Goal: Information Seeking & Learning: Learn about a topic

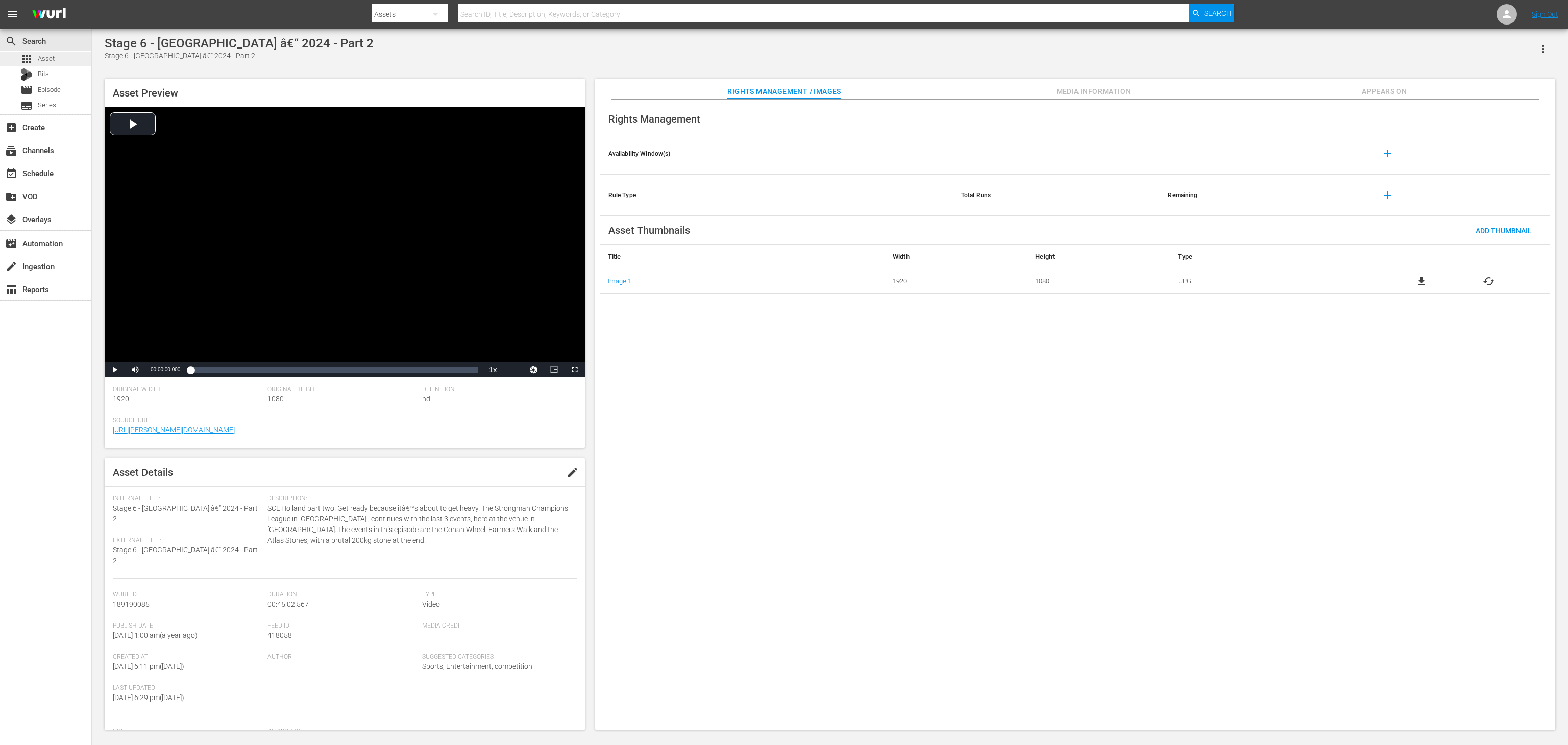
click at [57, 60] on div "apps Asset" at bounding box center [45, 58] width 92 height 14
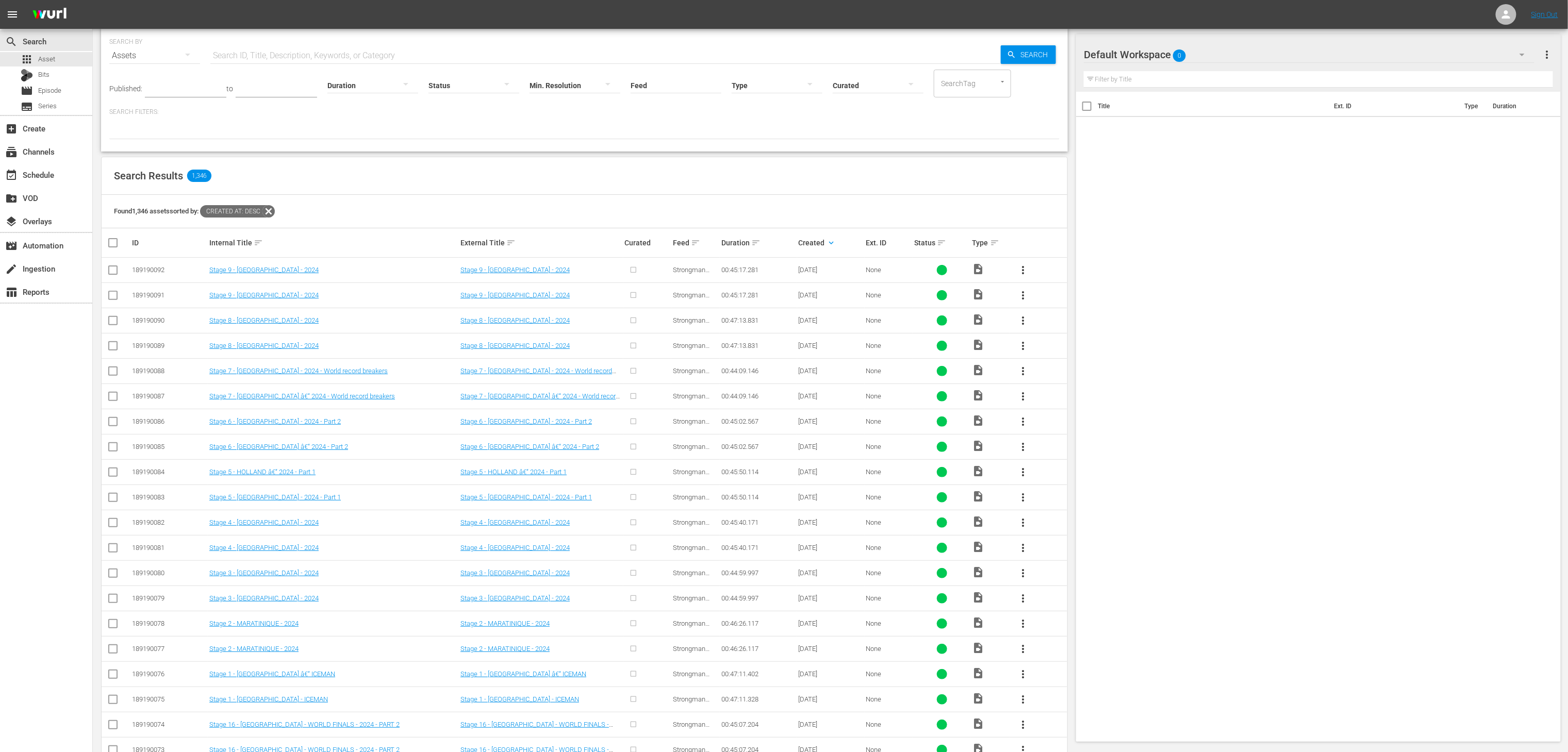
scroll to position [92, 0]
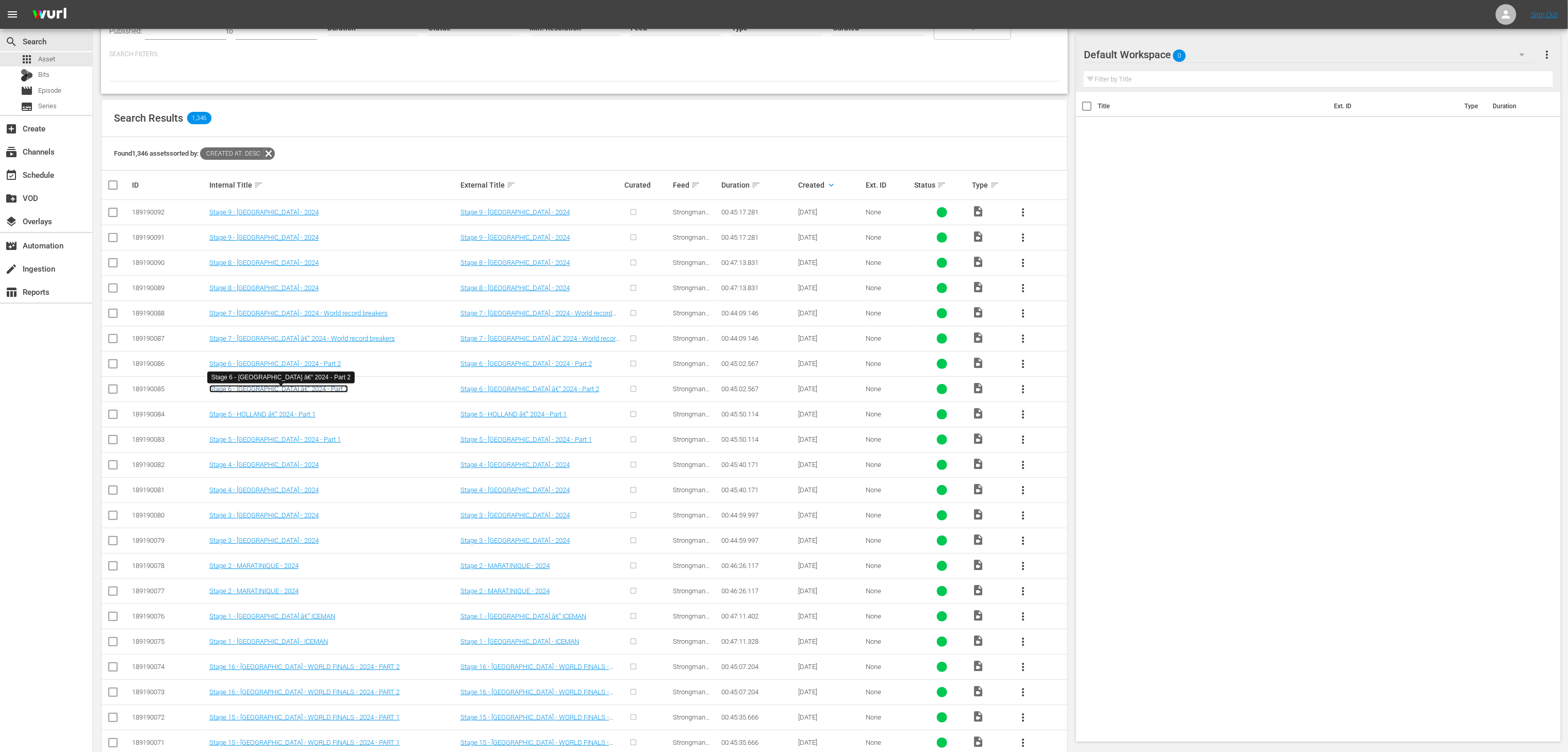
click at [291, 392] on link "Stage 6 - [GEOGRAPHIC_DATA] â€“ 2024 - Part 2" at bounding box center [279, 388] width 138 height 8
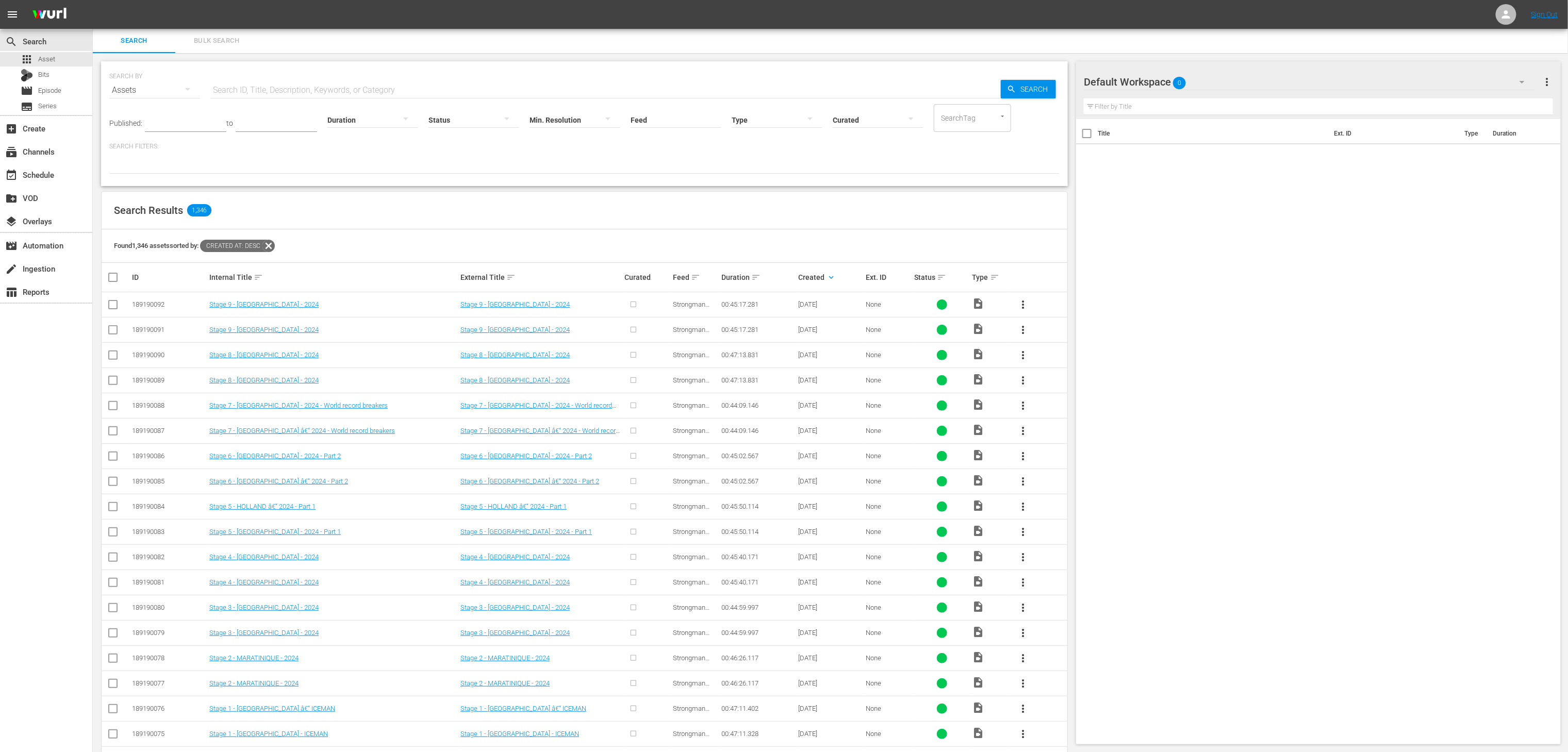
scroll to position [53, 0]
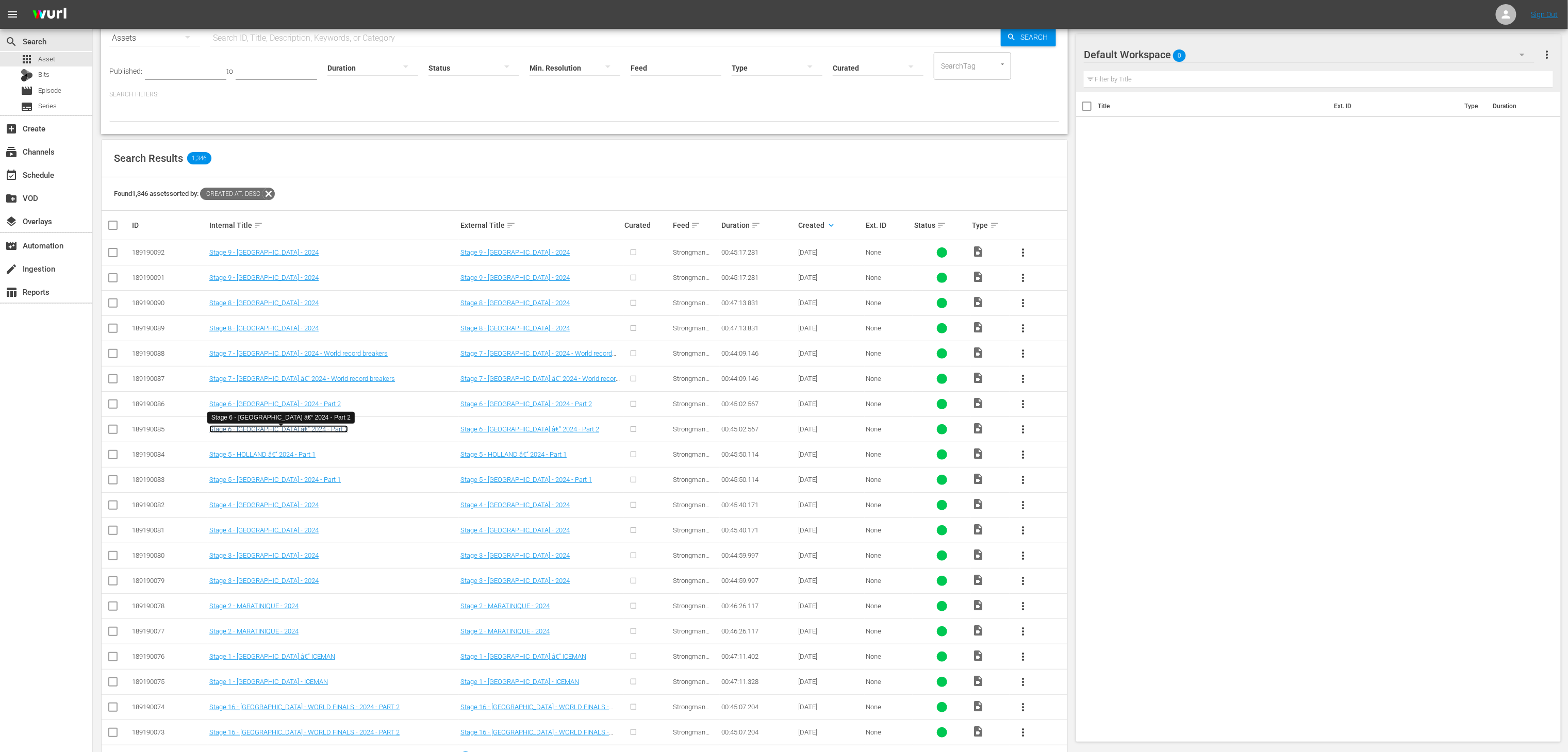
click at [293, 430] on link "Stage 6 - HOLLAND â€“ 2024 - Part 2" at bounding box center [279, 429] width 138 height 8
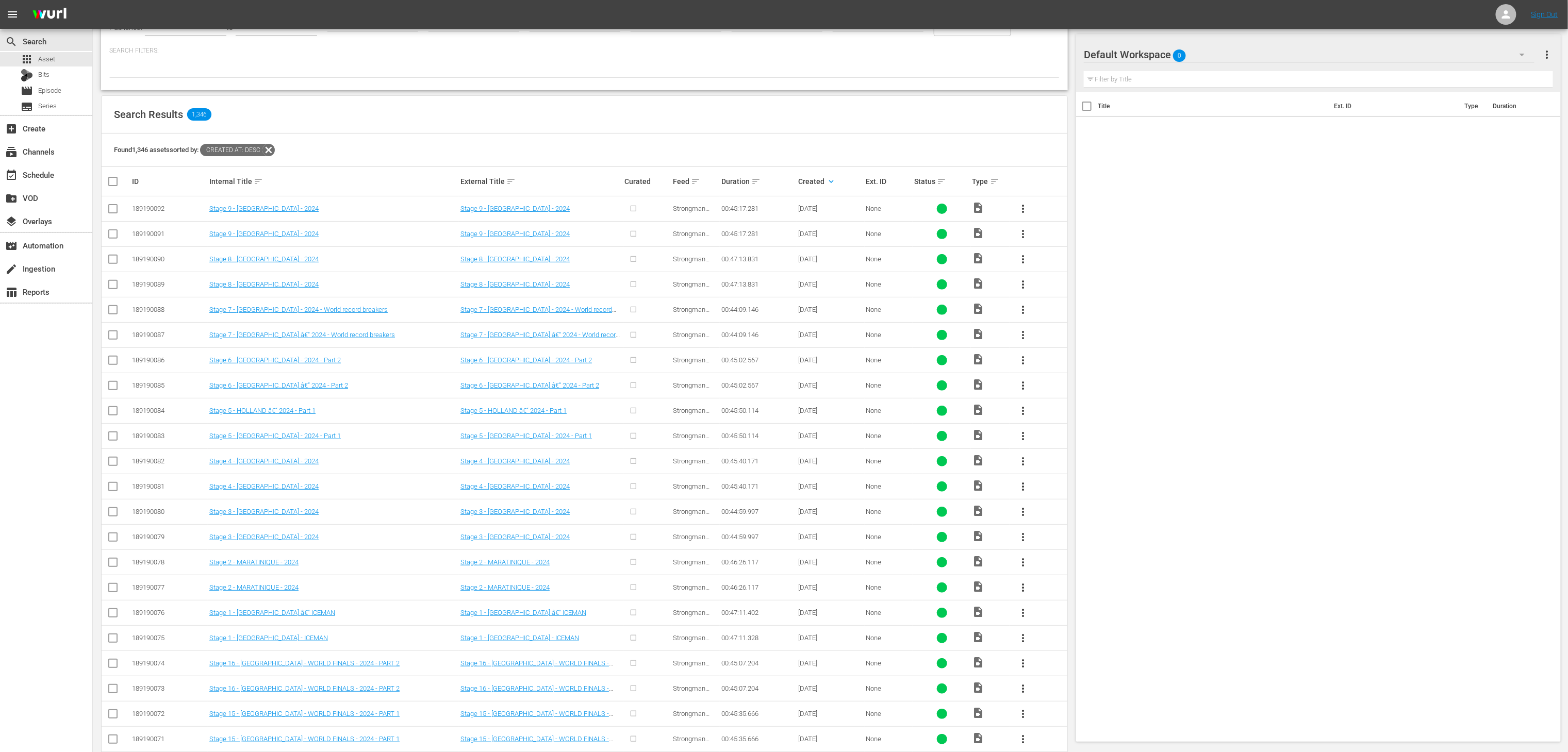
scroll to position [149, 0]
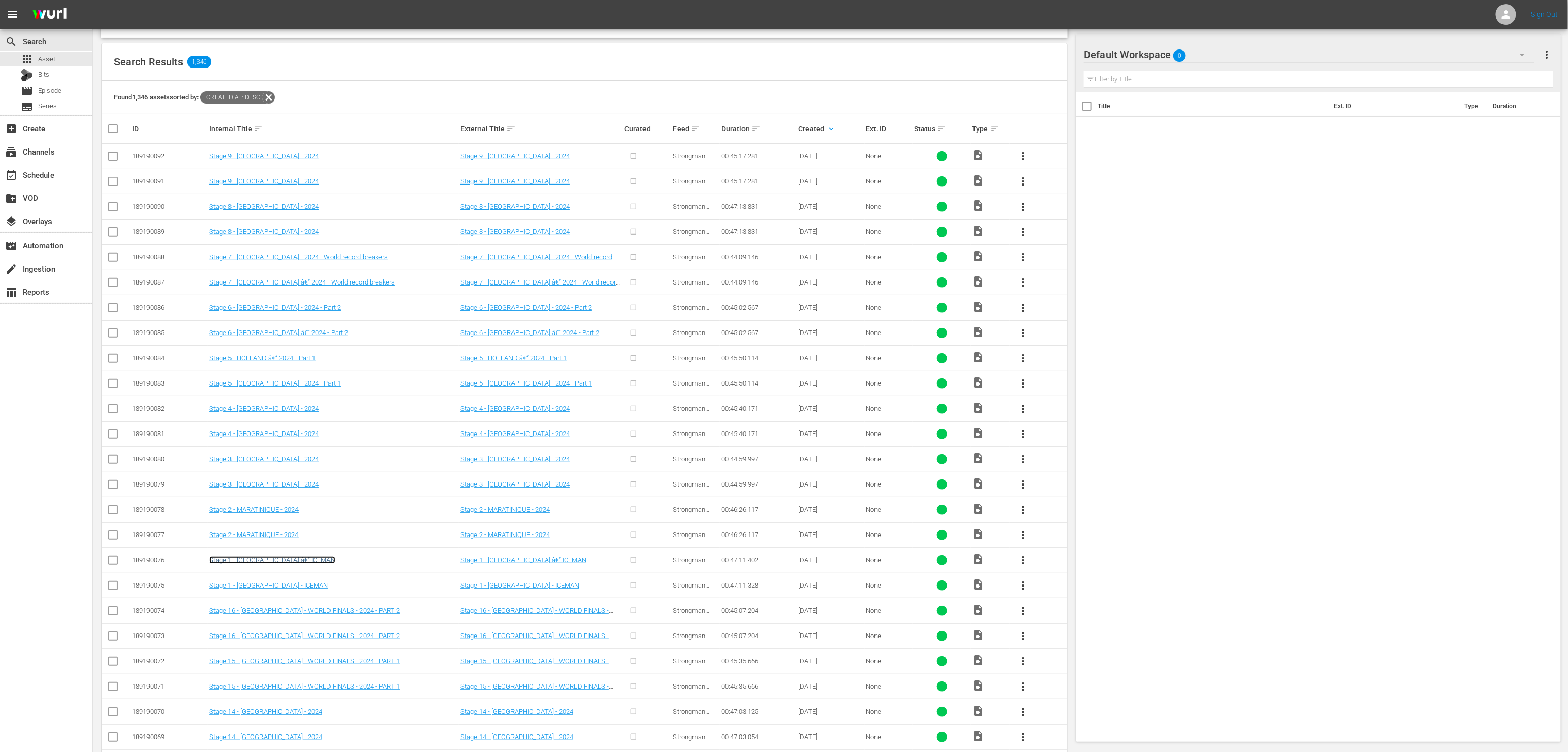
click at [291, 564] on link "Stage 1 - FINLAND â€“ ICEMAN" at bounding box center [273, 560] width 126 height 8
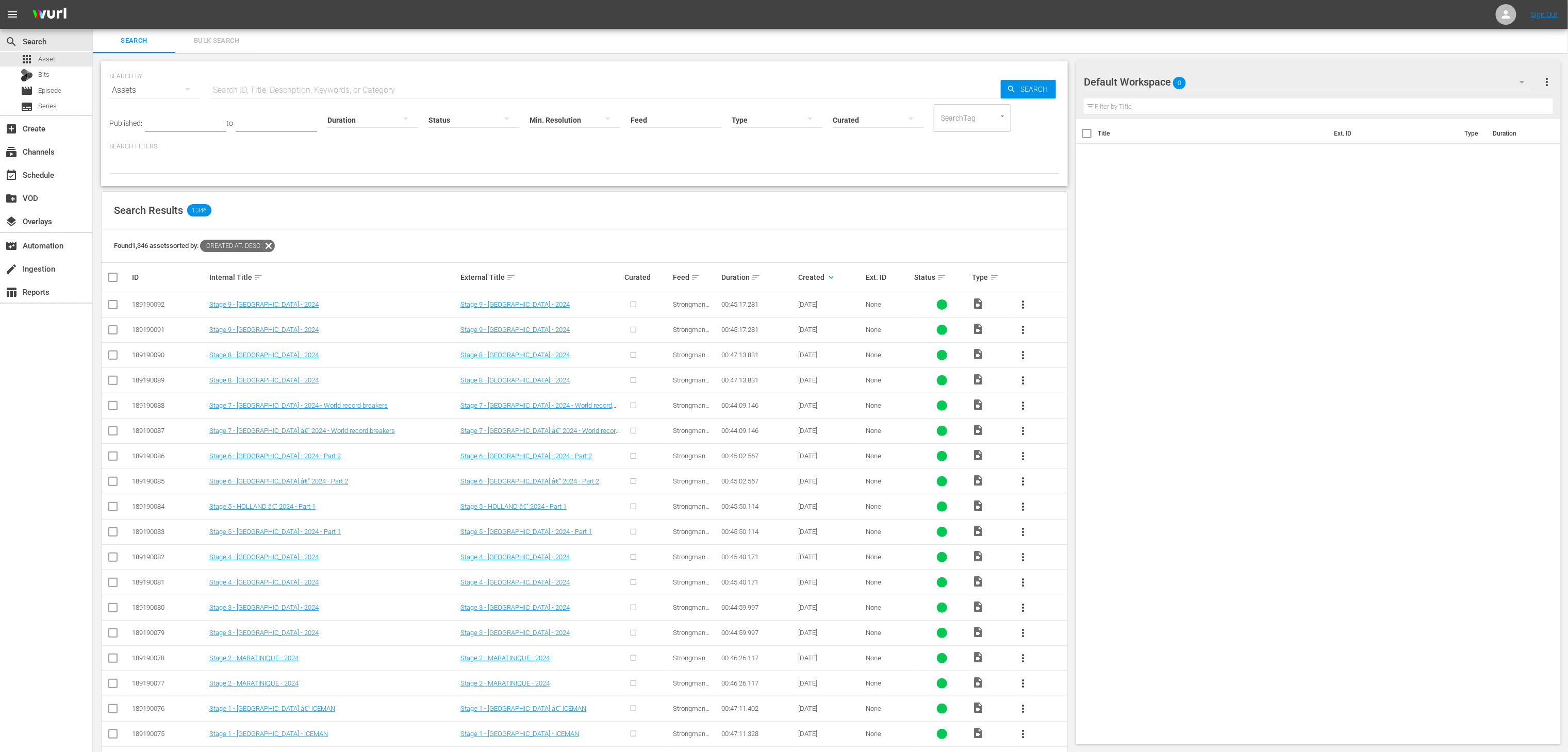
scroll to position [97, 0]
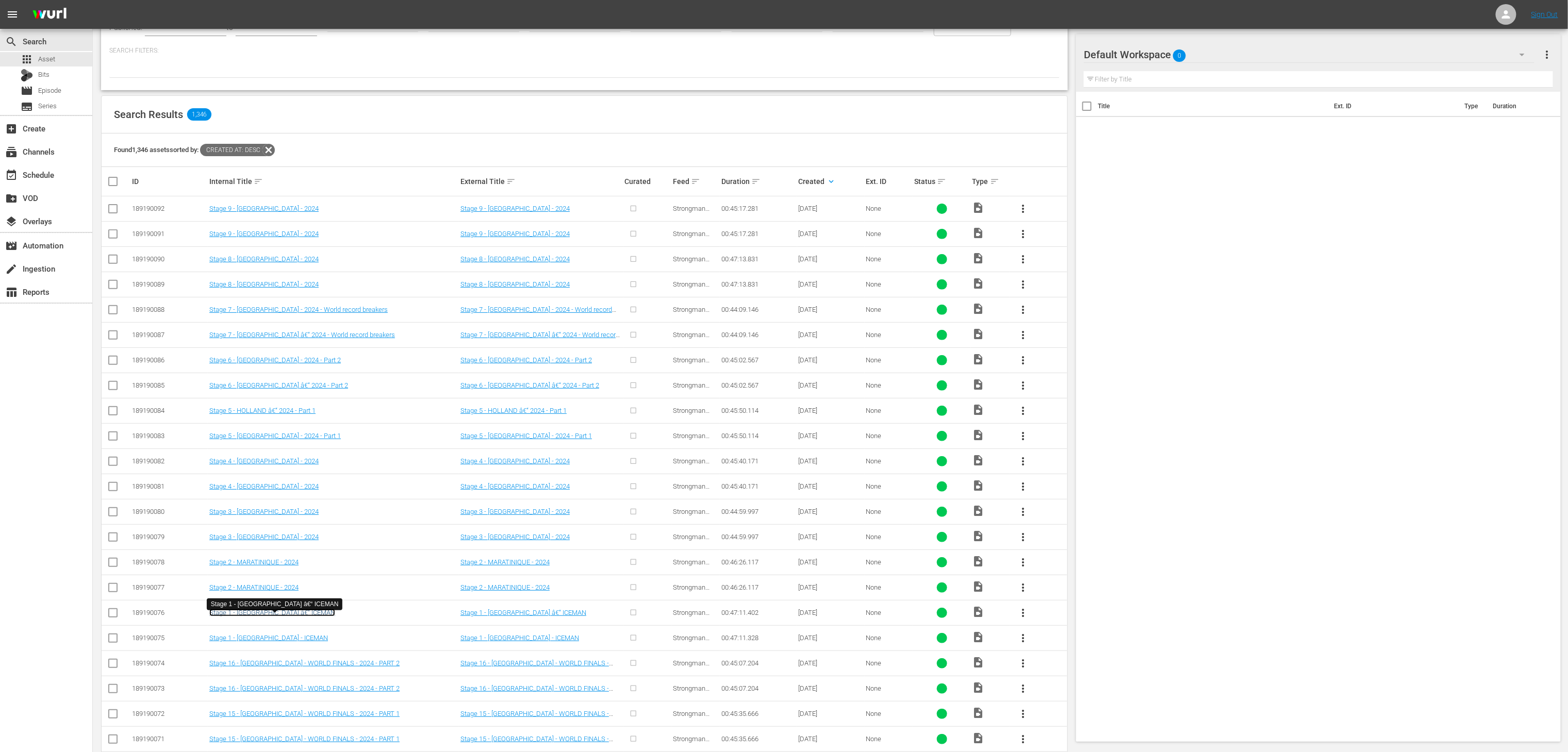
click at [266, 616] on link "Stage 1 - FINLAND â€“ ICEMAN" at bounding box center [273, 612] width 126 height 8
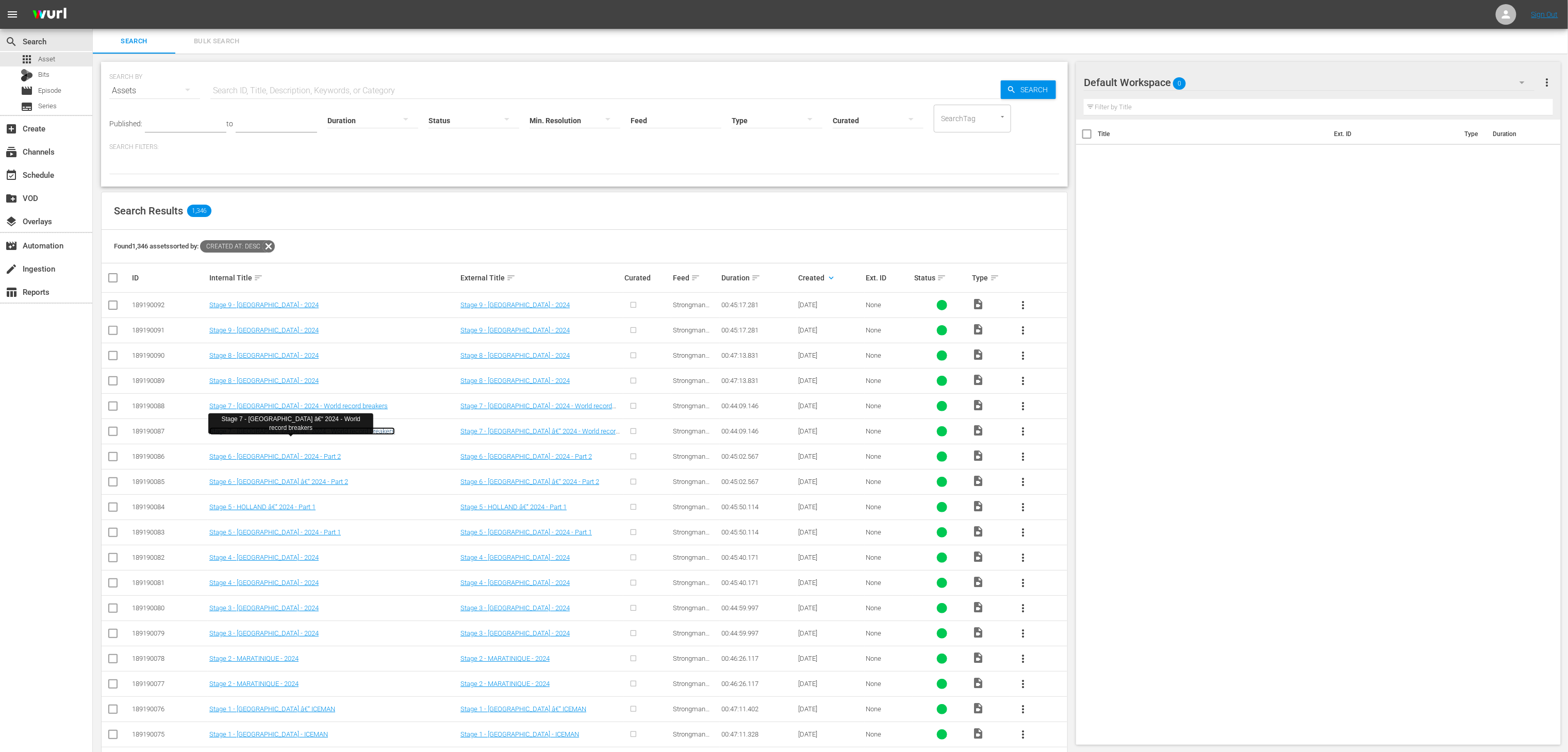
click at [293, 435] on link "Stage 7 - FINLAND â€“ 2024 - World record breakers" at bounding box center [302, 431] width 186 height 8
click at [293, 477] on div "Stage 6 - HOLLAND â€“ 2024 - Part 2" at bounding box center [281, 470] width 147 height 17
click at [291, 477] on td "Stage 6 - HOLLAND â€“ 2024 - Part 2" at bounding box center [333, 481] width 251 height 25
click at [284, 479] on td "Stage 6 - HOLLAND â€“ 2024 - Part 2" at bounding box center [333, 481] width 251 height 25
click at [276, 484] on link "Stage 6 - HOLLAND â€“ 2024 - Part 2" at bounding box center [279, 481] width 138 height 8
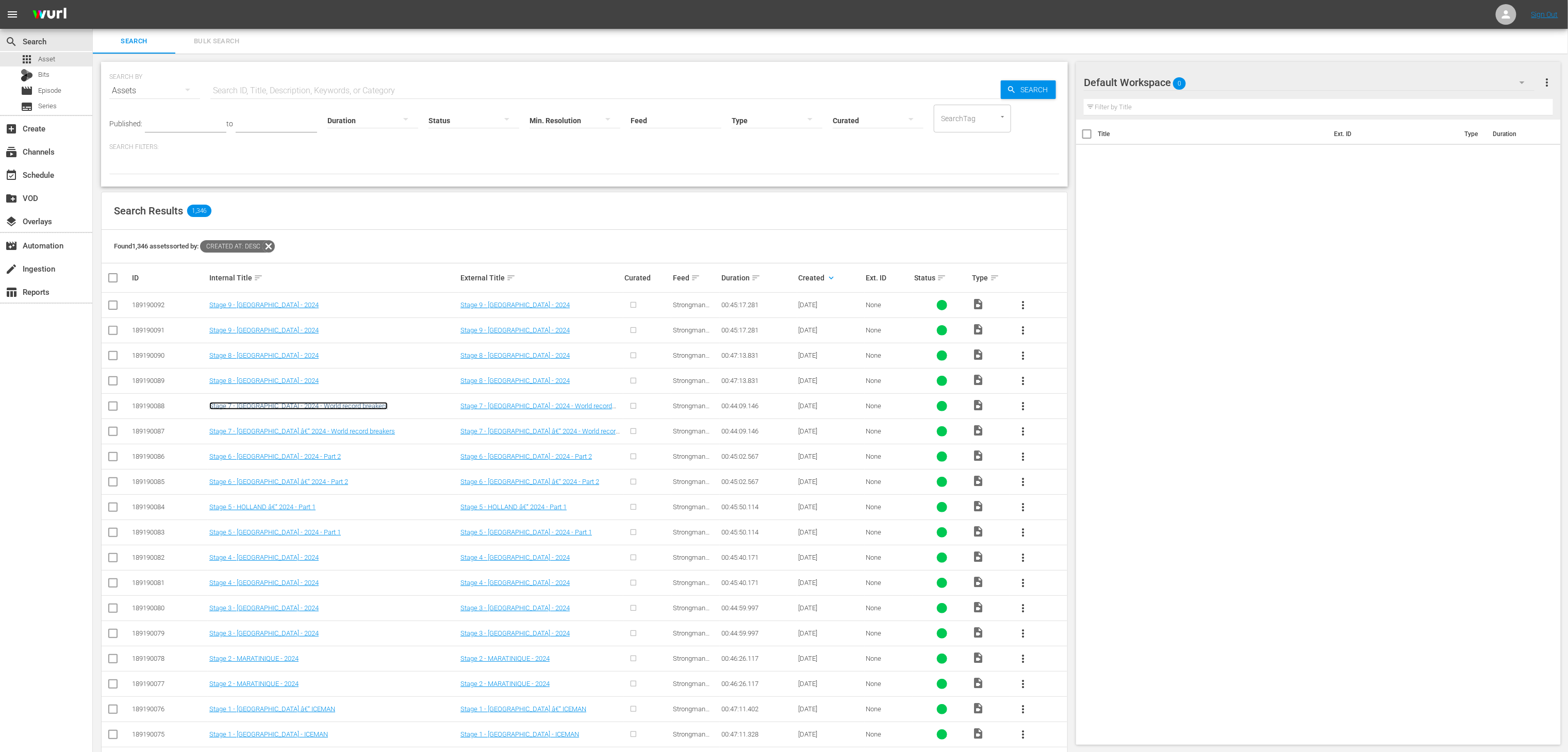
click at [328, 410] on link "Stage 7 - FINLAND - 2024 - World record breakers" at bounding box center [299, 405] width 178 height 8
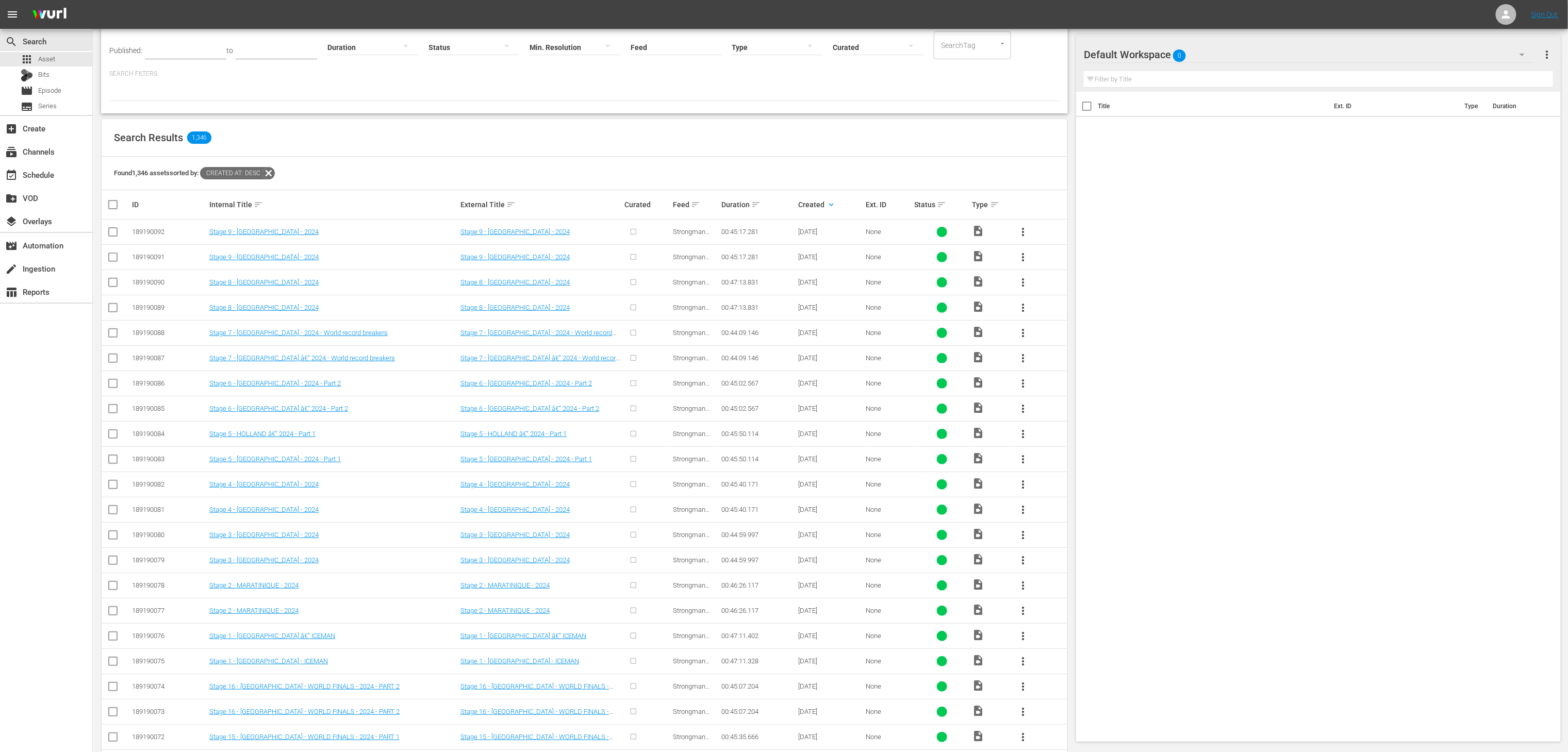
scroll to position [136, 0]
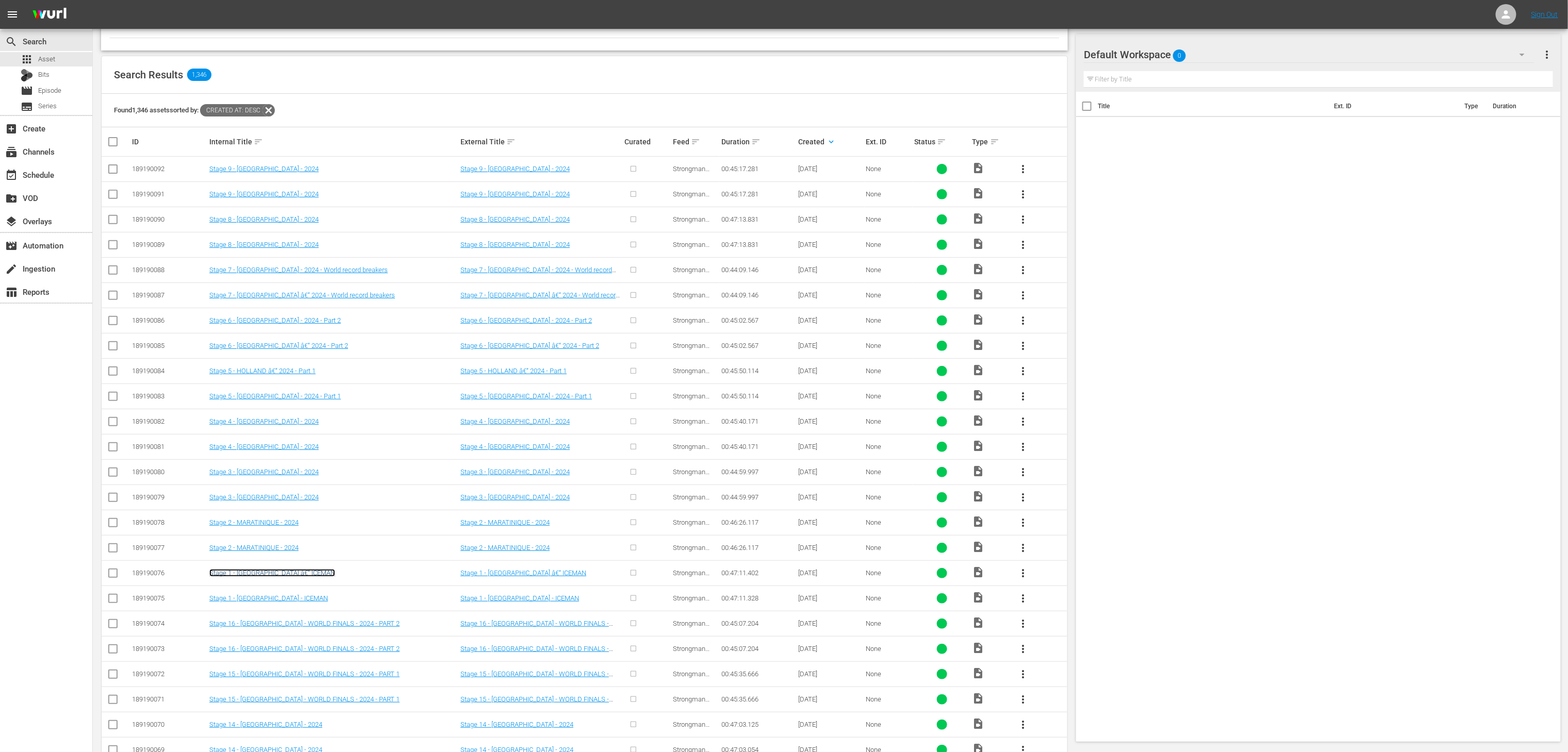
click at [284, 577] on link "Stage 1 - FINLAND â€“ ICEMAN" at bounding box center [273, 573] width 126 height 8
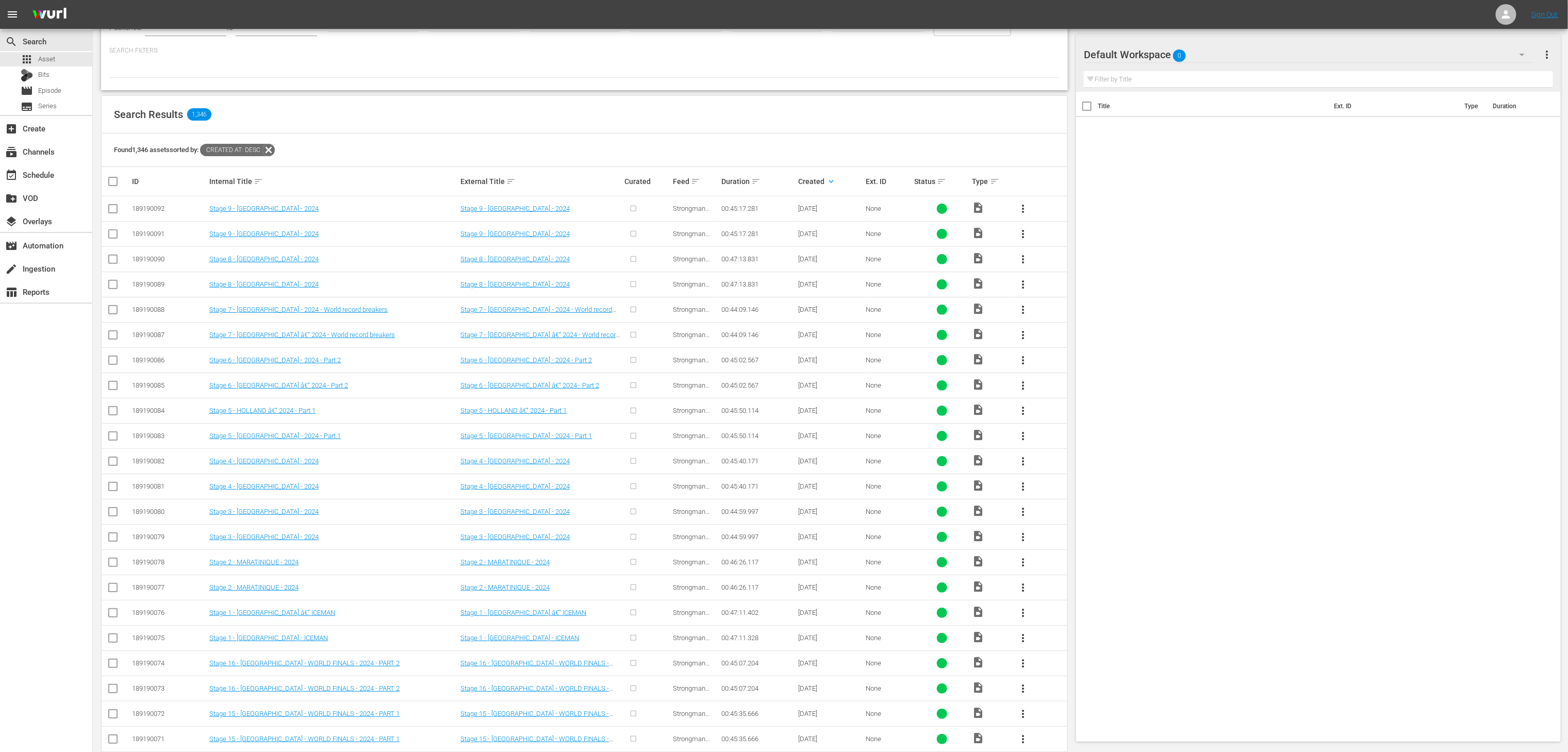
scroll to position [140, 0]
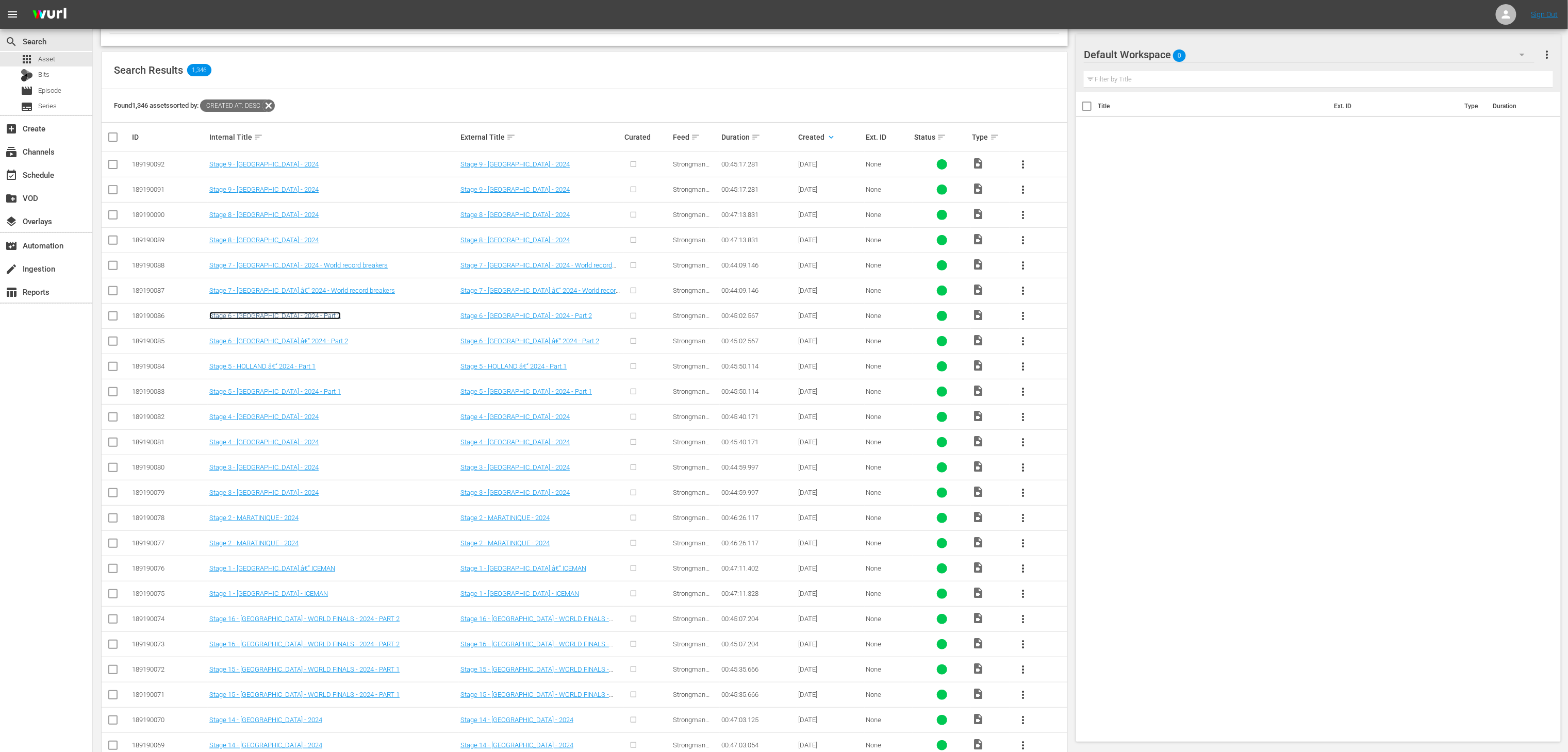
click at [288, 316] on link "Stage 6 - HOLLAND - 2024 - Part 2" at bounding box center [275, 315] width 132 height 8
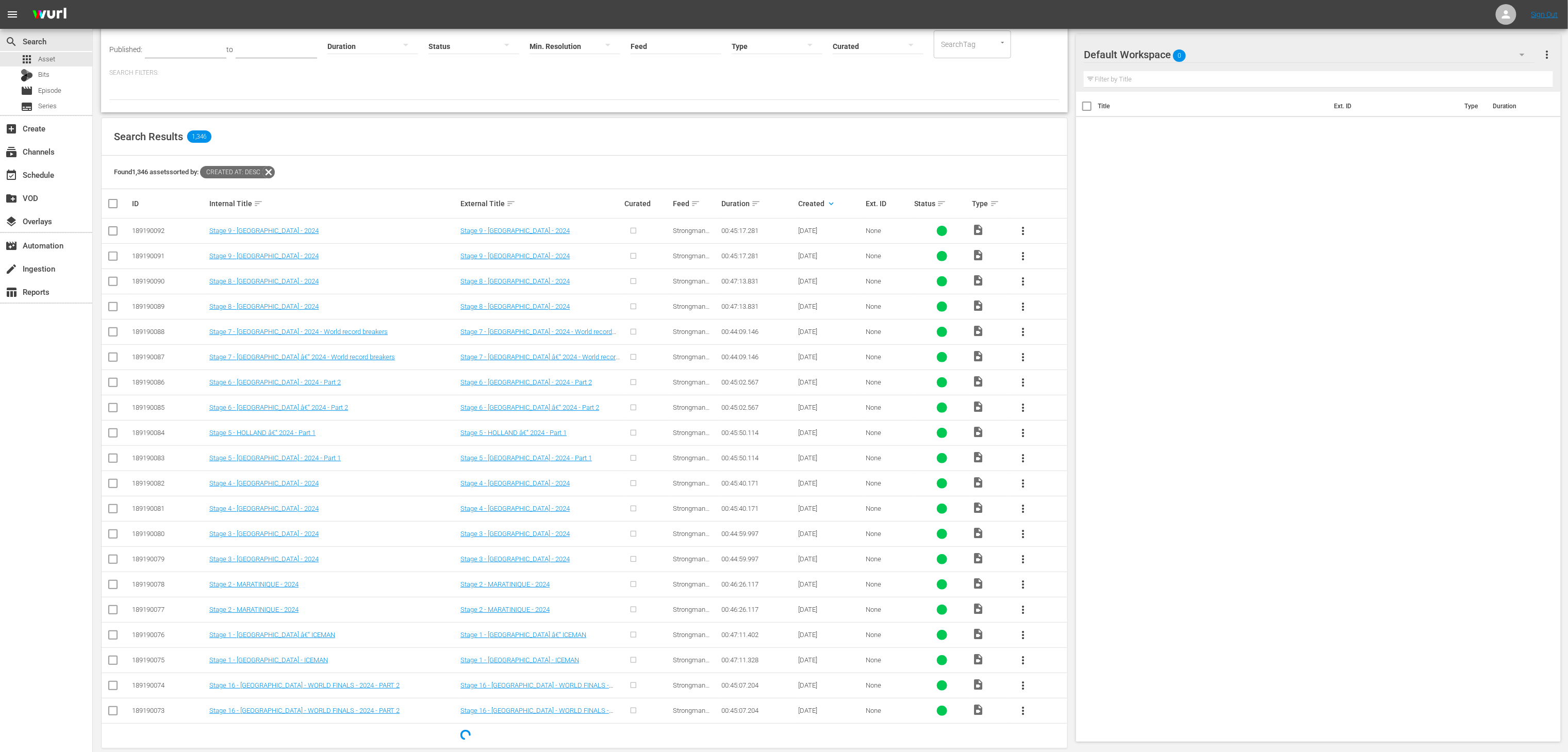
scroll to position [80, 0]
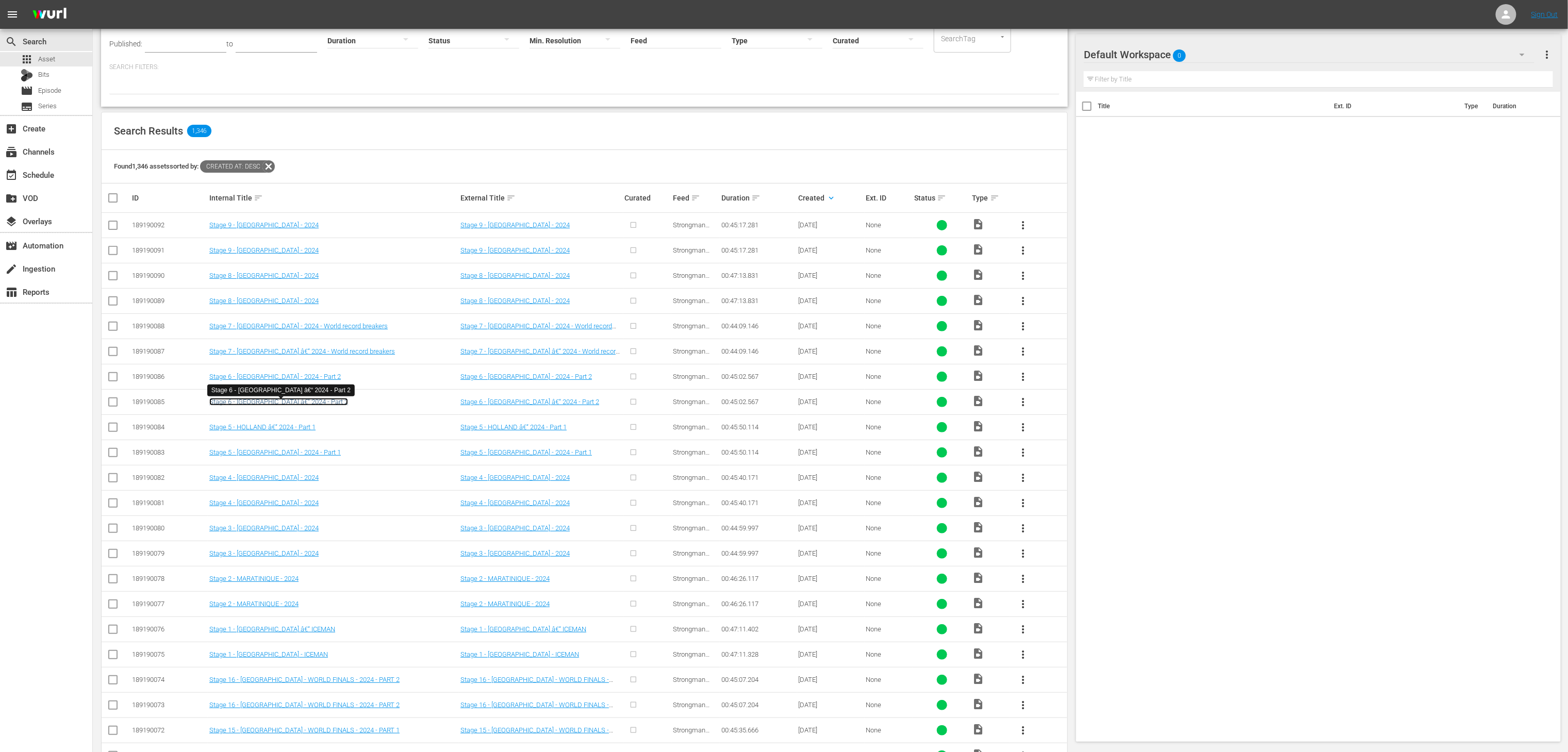
click at [305, 405] on link "Stage 6 - HOLLAND â€“ 2024 - Part 2" at bounding box center [279, 401] width 138 height 8
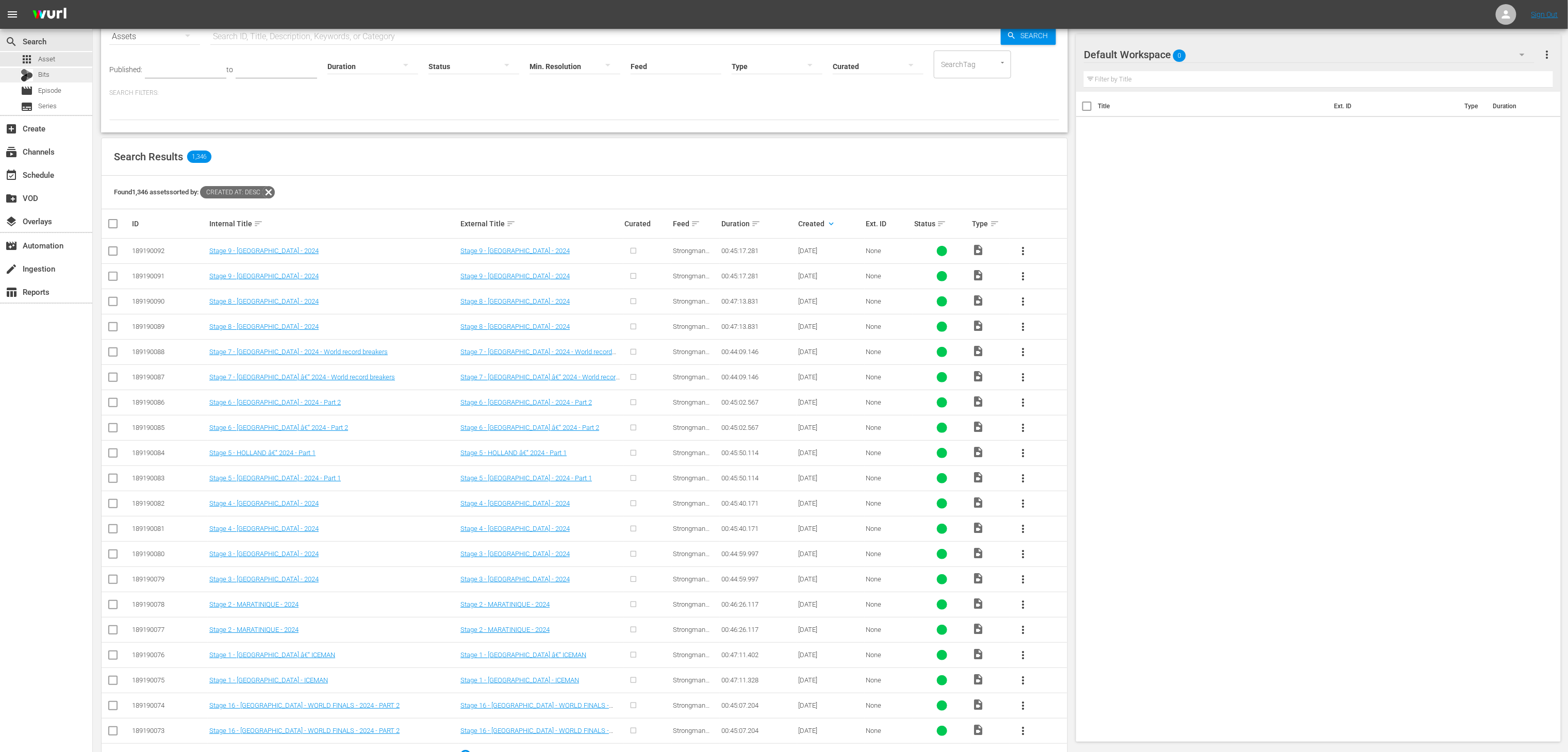
scroll to position [57, 0]
click at [299, 400] on link "Stage 6 - HOLLAND - 2024 - Part 2" at bounding box center [275, 399] width 132 height 8
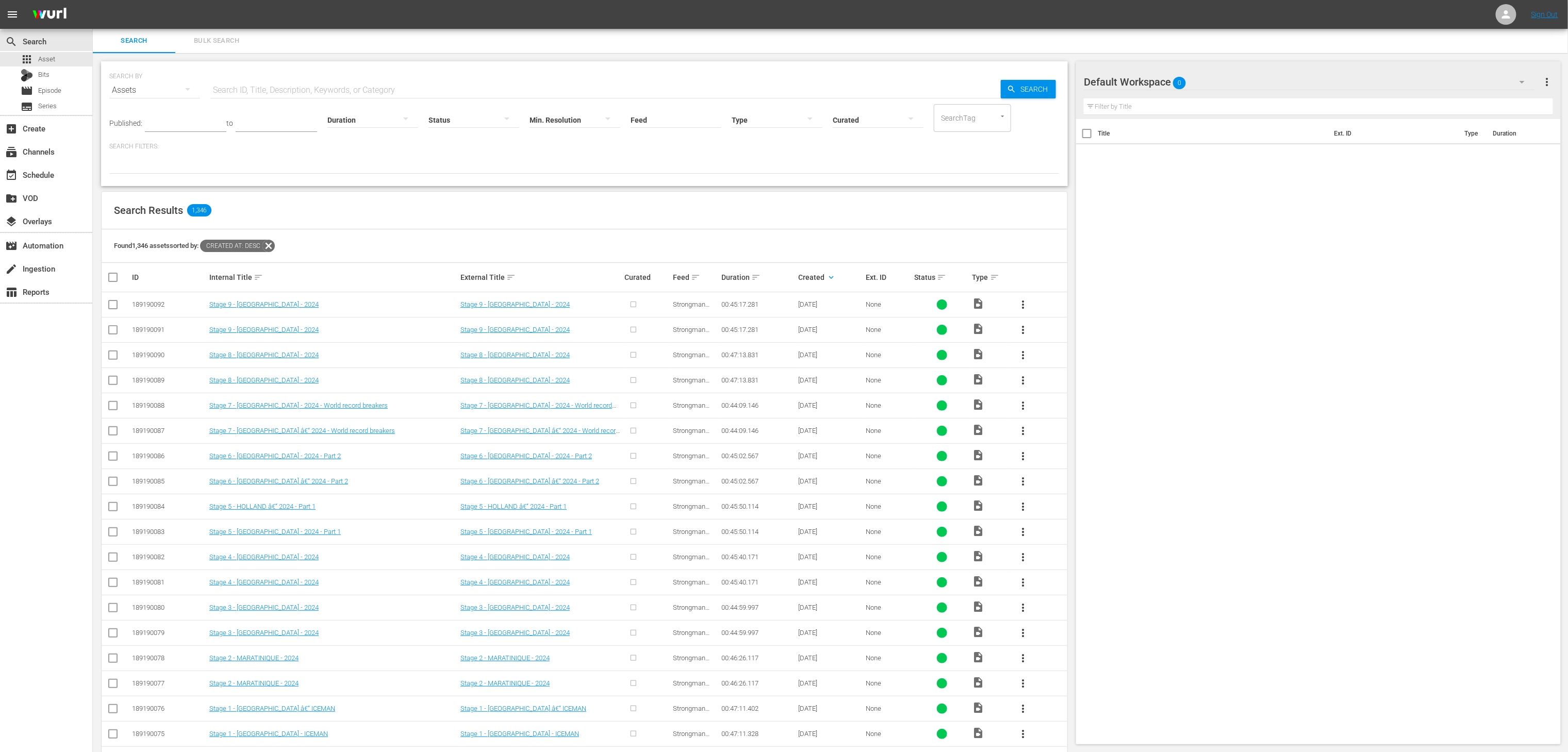
scroll to position [97, 0]
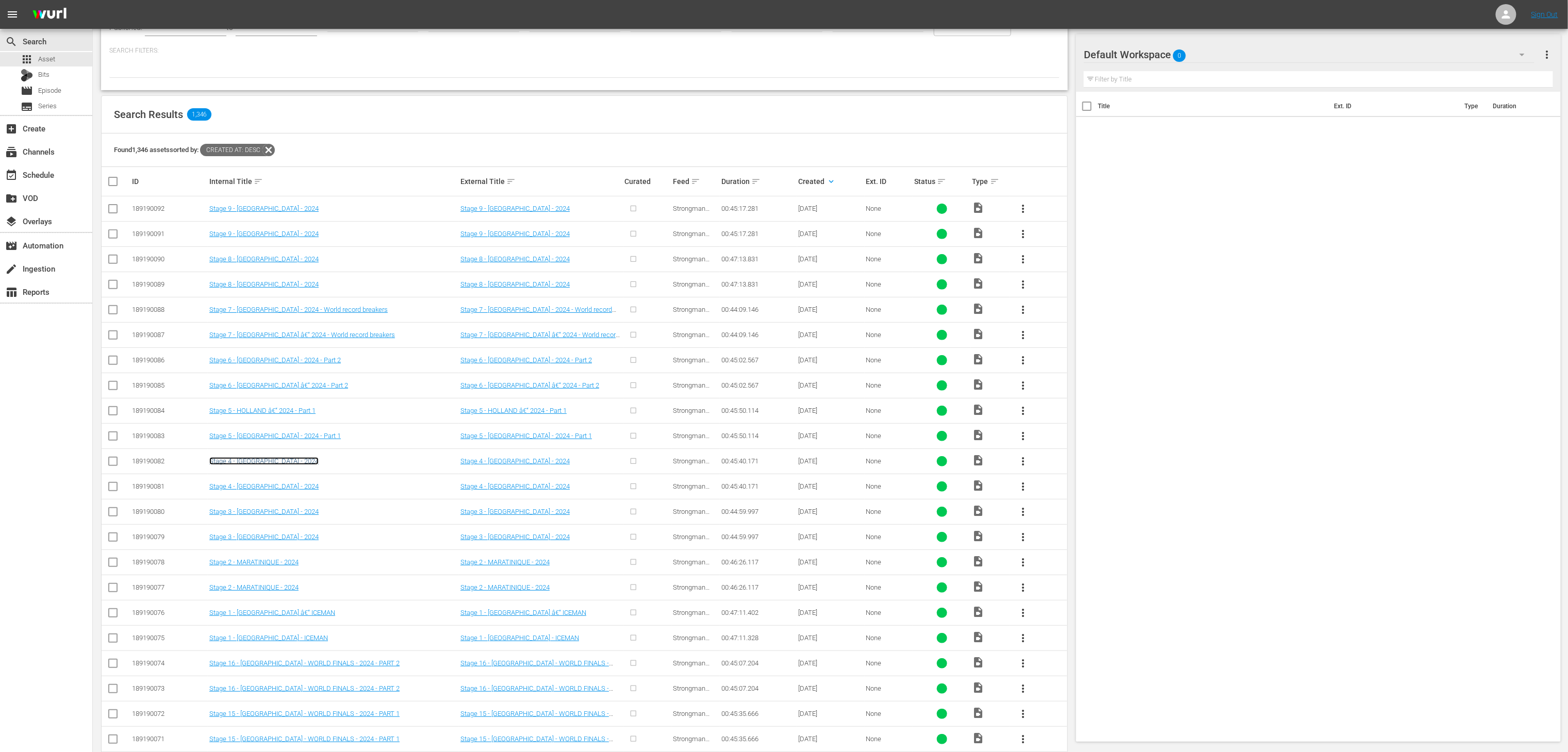
click at [262, 463] on link "Stage 4 - SERBIA - 2024" at bounding box center [265, 460] width 110 height 8
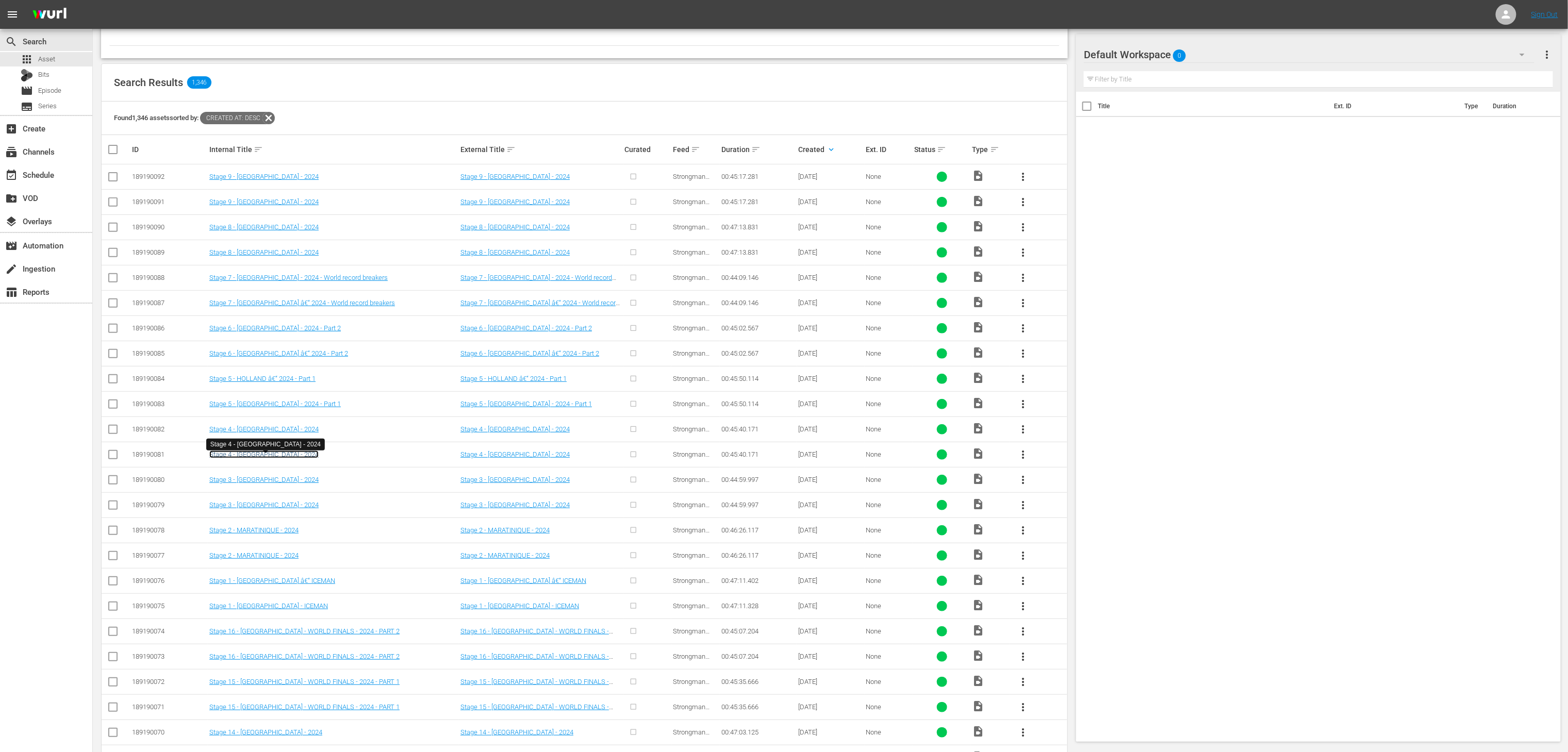
click at [275, 455] on link "Stage 4 - SERBIA - 2024" at bounding box center [265, 454] width 110 height 8
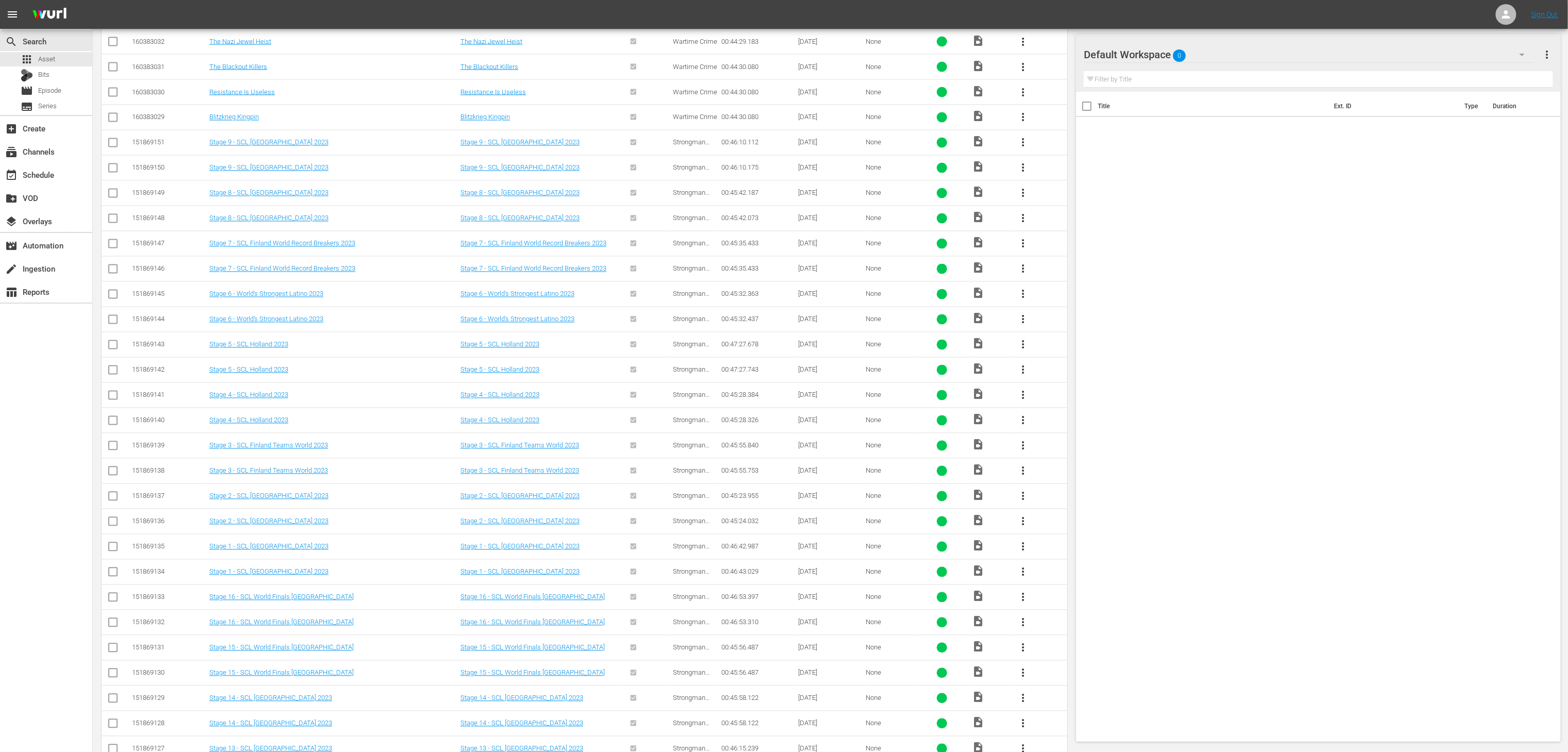
scroll to position [1233, 0]
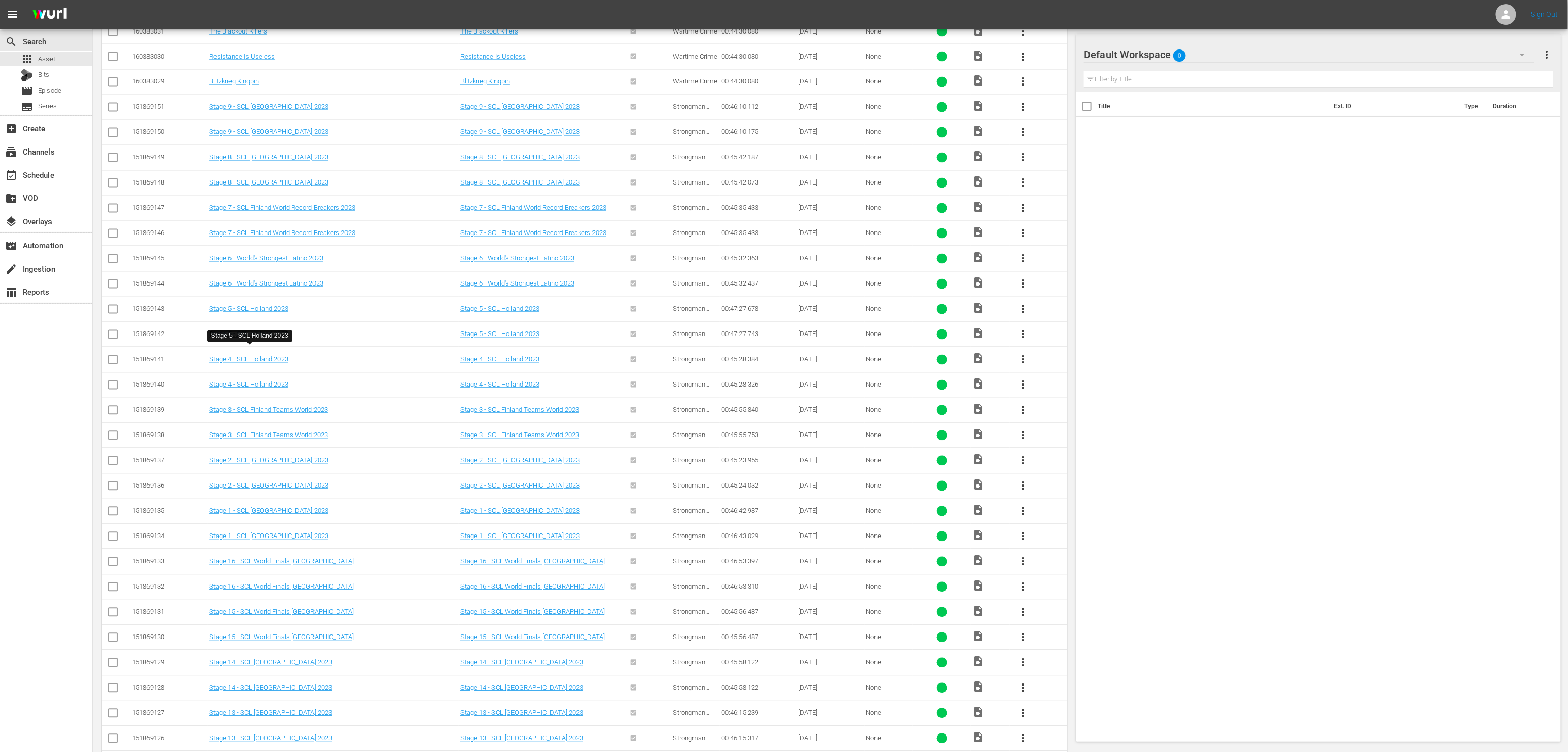
click at [278, 338] on link "Stage 5 - SCL Holland 2023" at bounding box center [249, 334] width 79 height 8
click at [269, 313] on link "Stage 5 - SCL Holland 2023" at bounding box center [249, 308] width 79 height 8
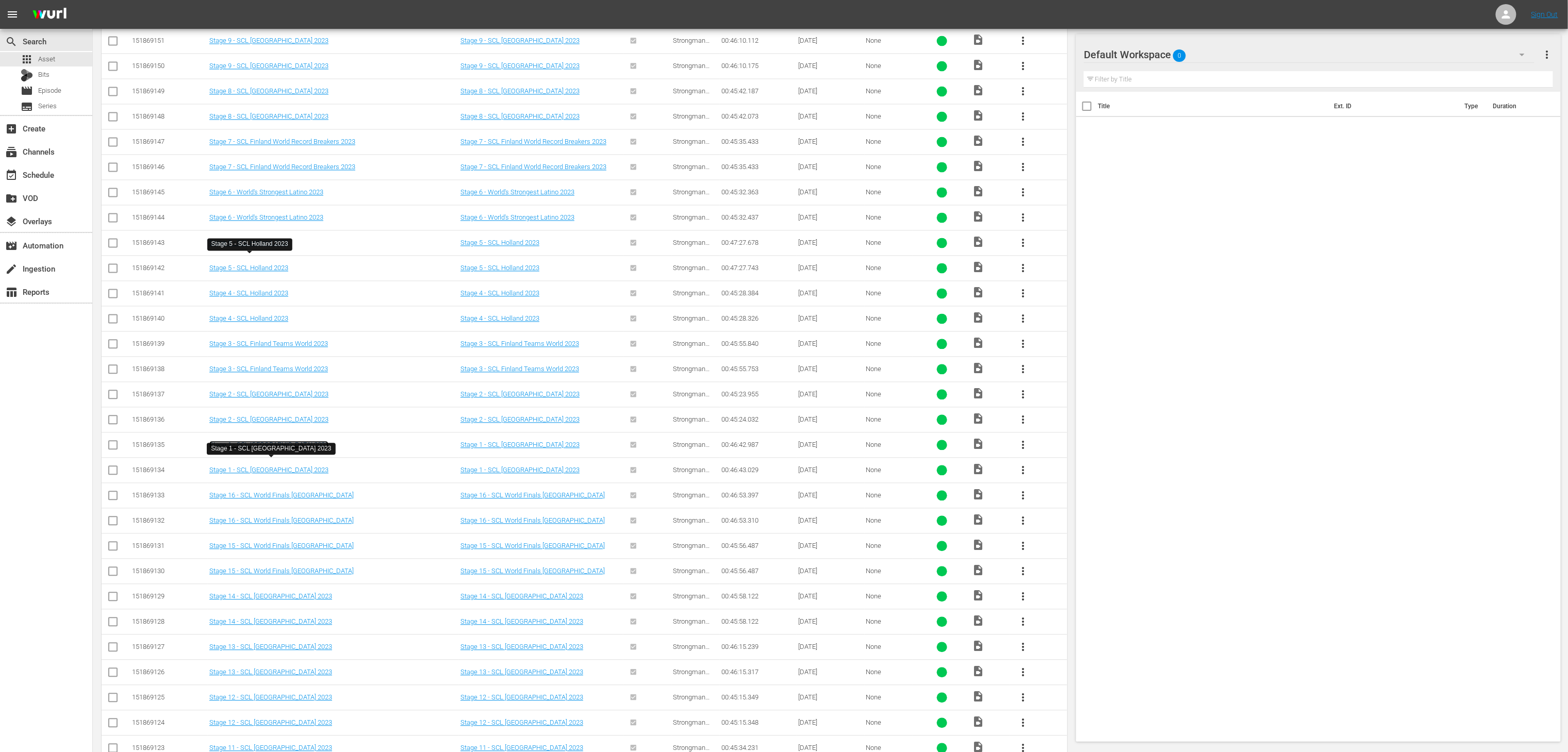
click at [269, 449] on link "Stage 1 - SCL Finland 2023" at bounding box center [269, 444] width 119 height 8
click at [275, 474] on link "Stage 1 - SCL Finland 2023" at bounding box center [269, 470] width 119 height 8
click at [259, 272] on link "Stage 5 - SCL Holland 2023" at bounding box center [249, 268] width 79 height 8
click at [256, 247] on link "Stage 5 - SCL Holland 2023" at bounding box center [249, 242] width 79 height 8
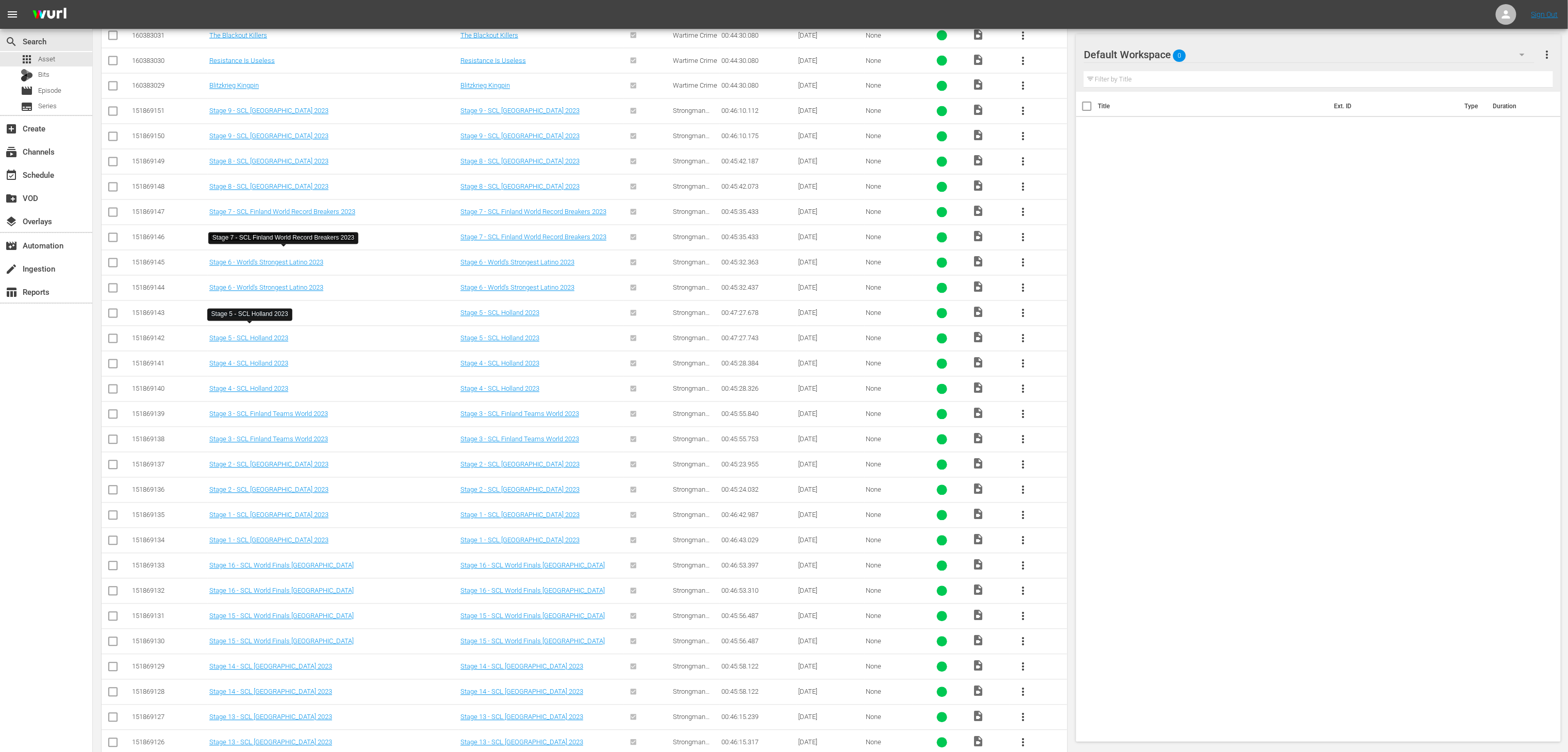
click at [295, 241] on link "Stage 7 - SCL Finland World Record Breakers 2023" at bounding box center [282, 237] width 146 height 8
click at [315, 216] on link "Stage 7 - SCL Finland World Record Breakers 2023" at bounding box center [282, 212] width 146 height 8
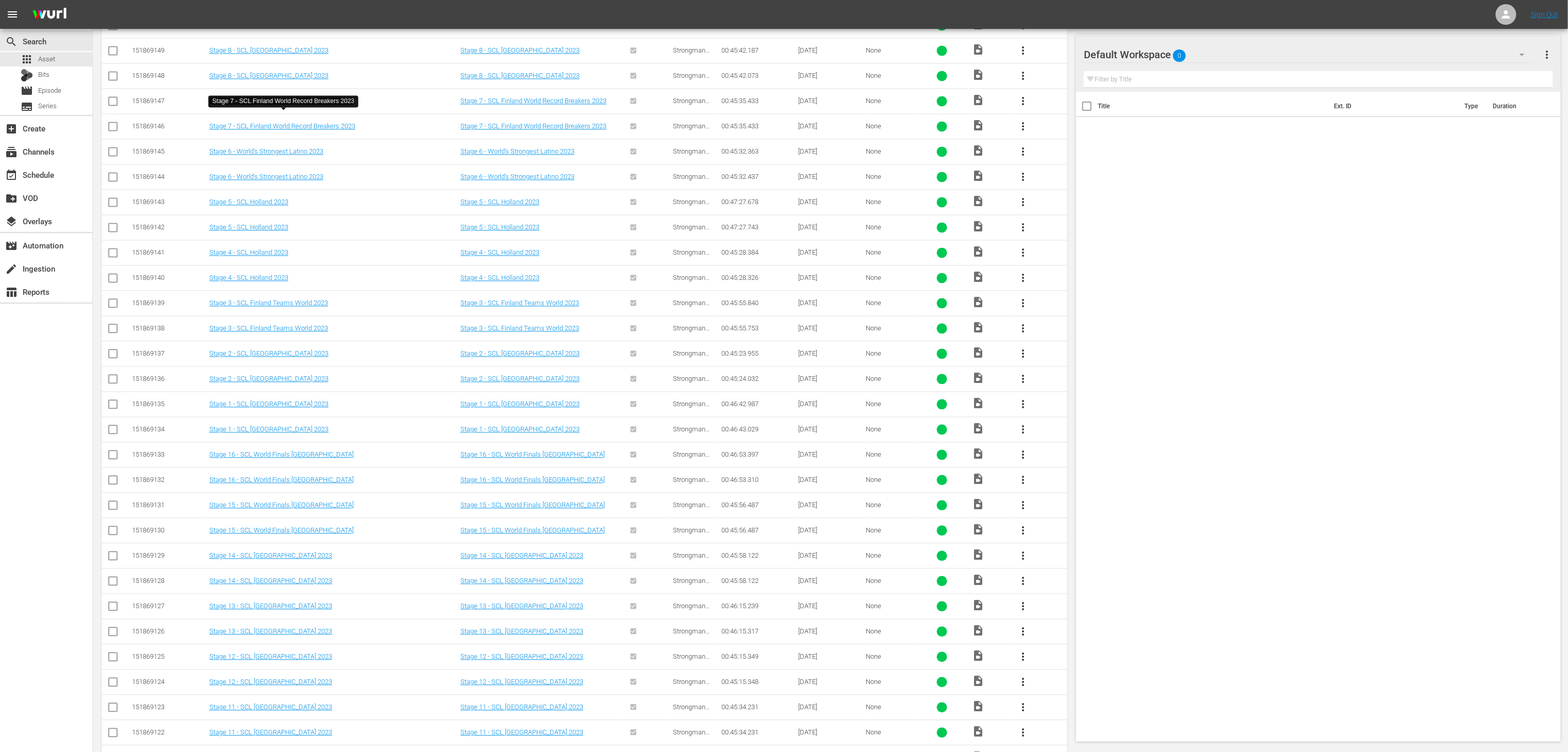
scroll to position [1383, 0]
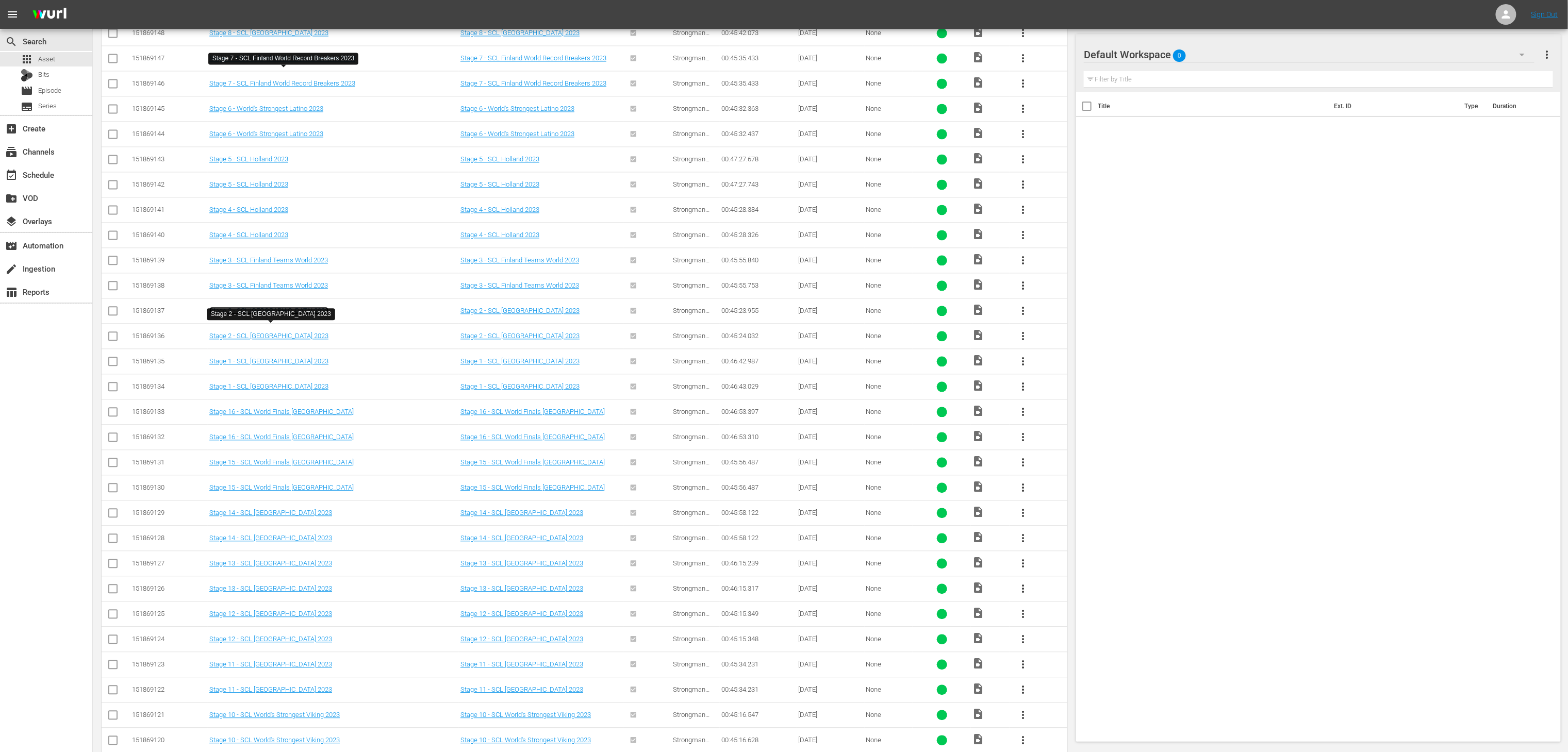
click at [266, 314] on link "Stage 2 - SCL Serbia 2023" at bounding box center [269, 310] width 119 height 8
click at [272, 340] on link "Stage 2 - SCL Serbia 2023" at bounding box center [269, 336] width 119 height 8
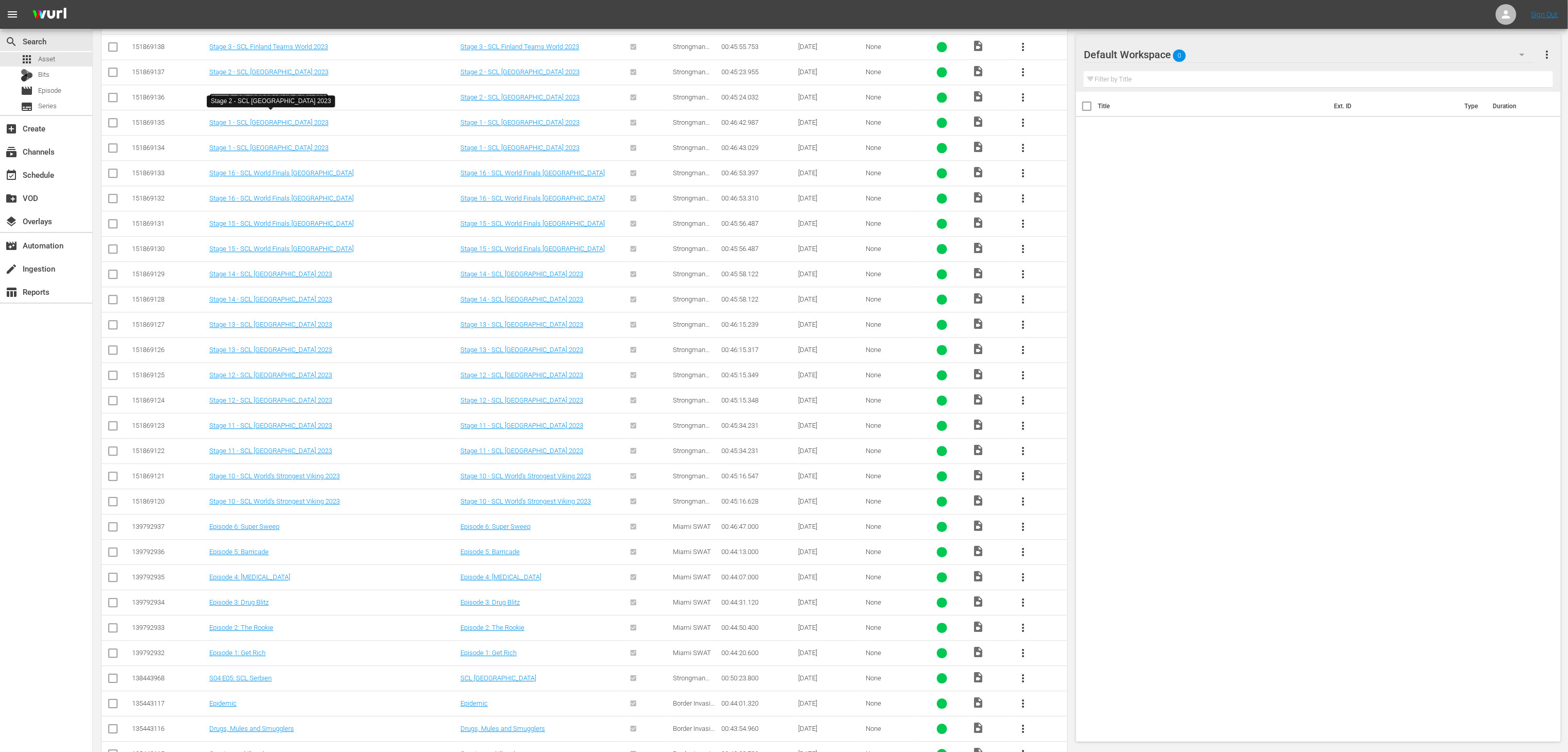
scroll to position [1639, 0]
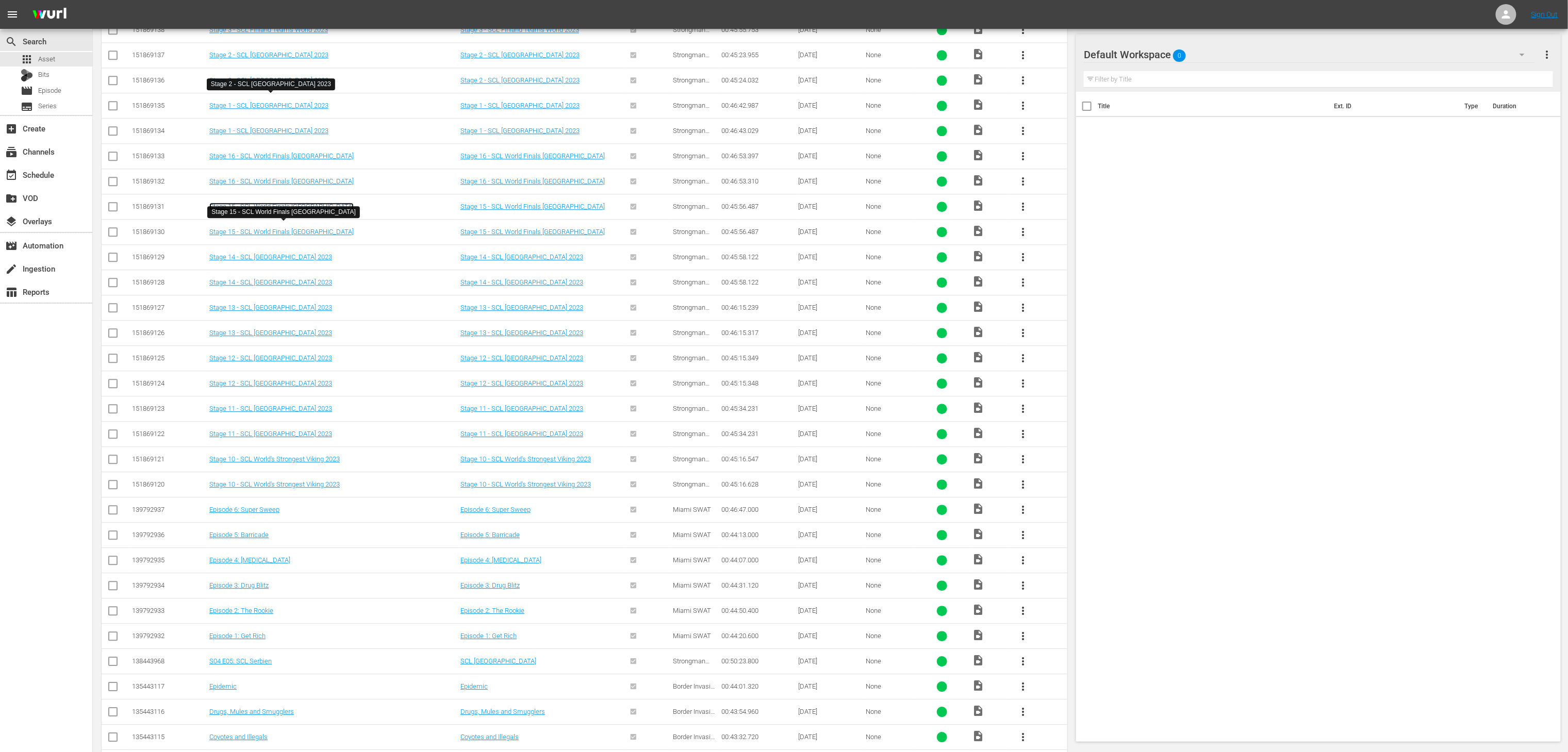
click at [276, 210] on link "Stage 15 - SCL World Finals [GEOGRAPHIC_DATA]" at bounding box center [282, 206] width 145 height 8
click at [285, 236] on link "Stage 15 - SCL World Finals [GEOGRAPHIC_DATA]" at bounding box center [282, 231] width 145 height 8
